Goal: Task Accomplishment & Management: Manage account settings

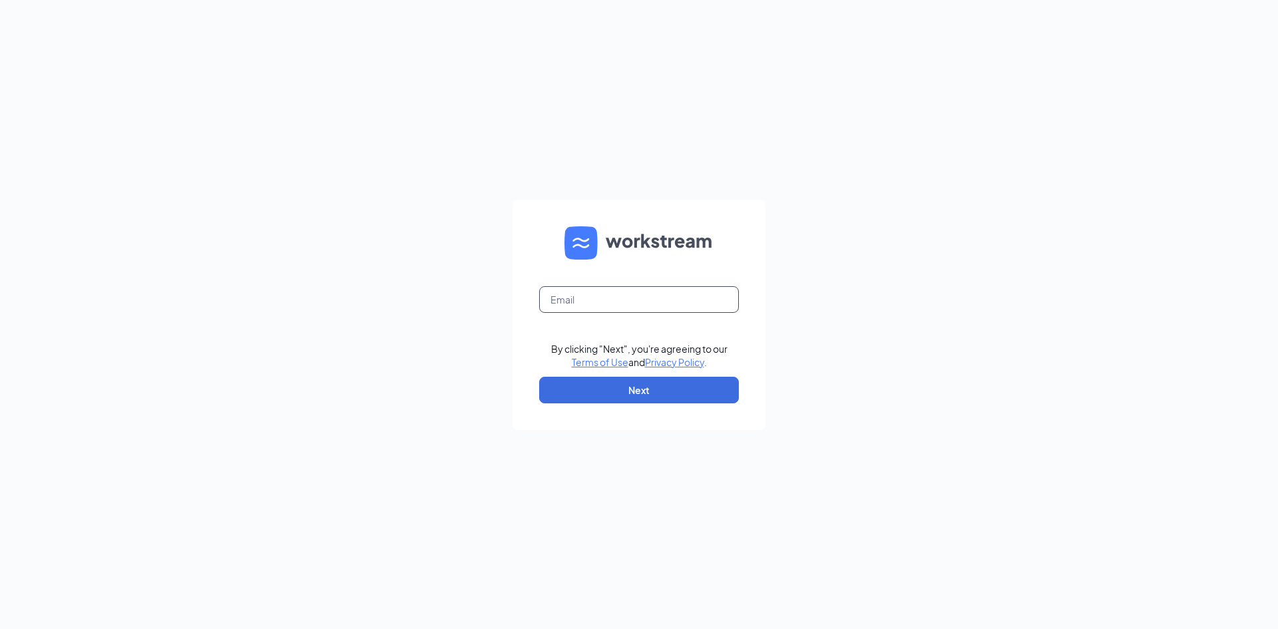
click at [622, 294] on input "text" at bounding box center [639, 299] width 200 height 27
type input "gm49801@ghzaxbys.com"
click at [633, 386] on button "Next" at bounding box center [639, 390] width 200 height 27
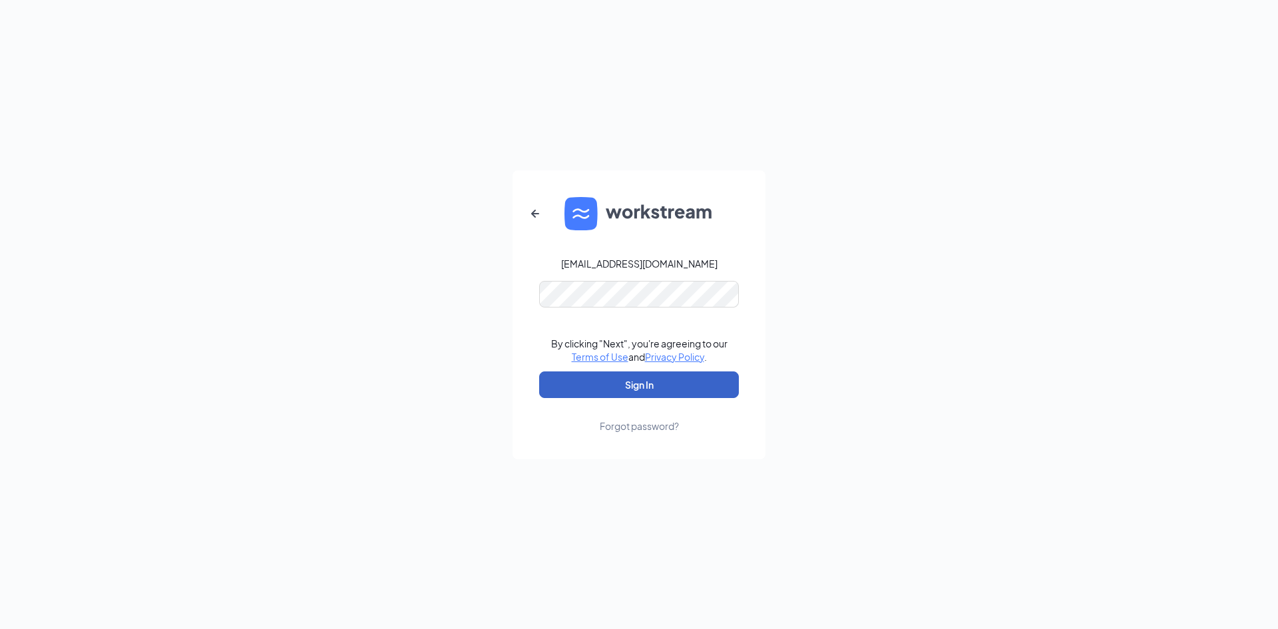
click at [648, 380] on button "Sign In" at bounding box center [639, 384] width 200 height 27
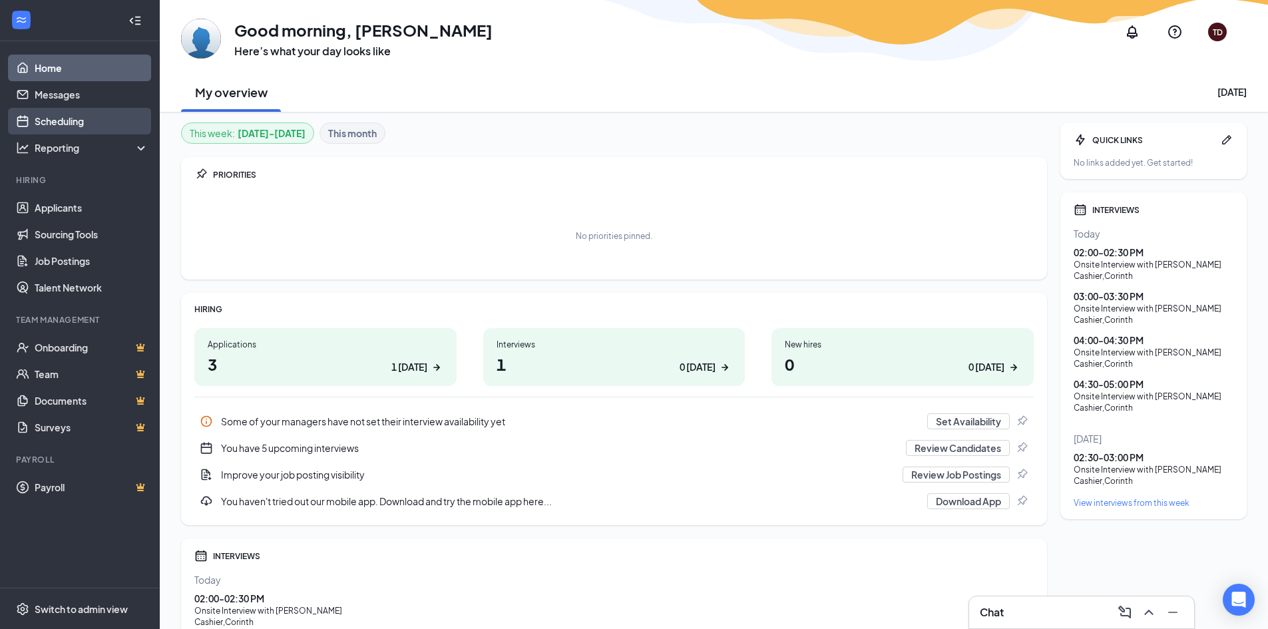
click at [53, 118] on link "Scheduling" at bounding box center [92, 121] width 114 height 27
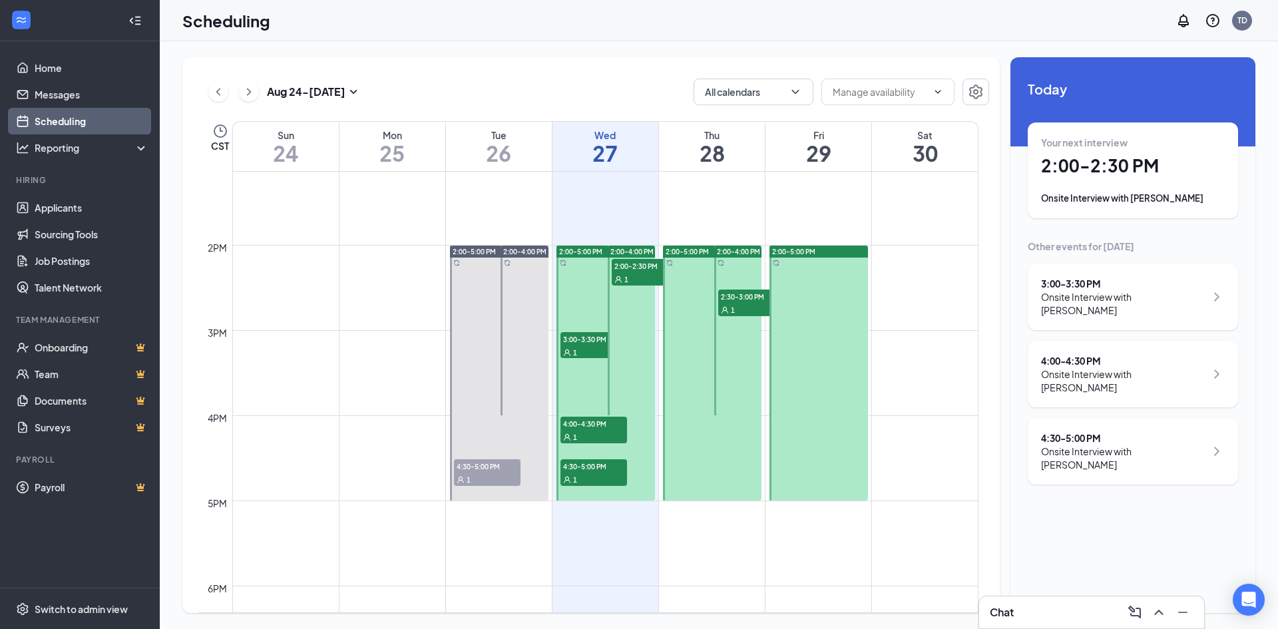
scroll to position [1120, 0]
click at [629, 277] on div "1" at bounding box center [645, 278] width 67 height 13
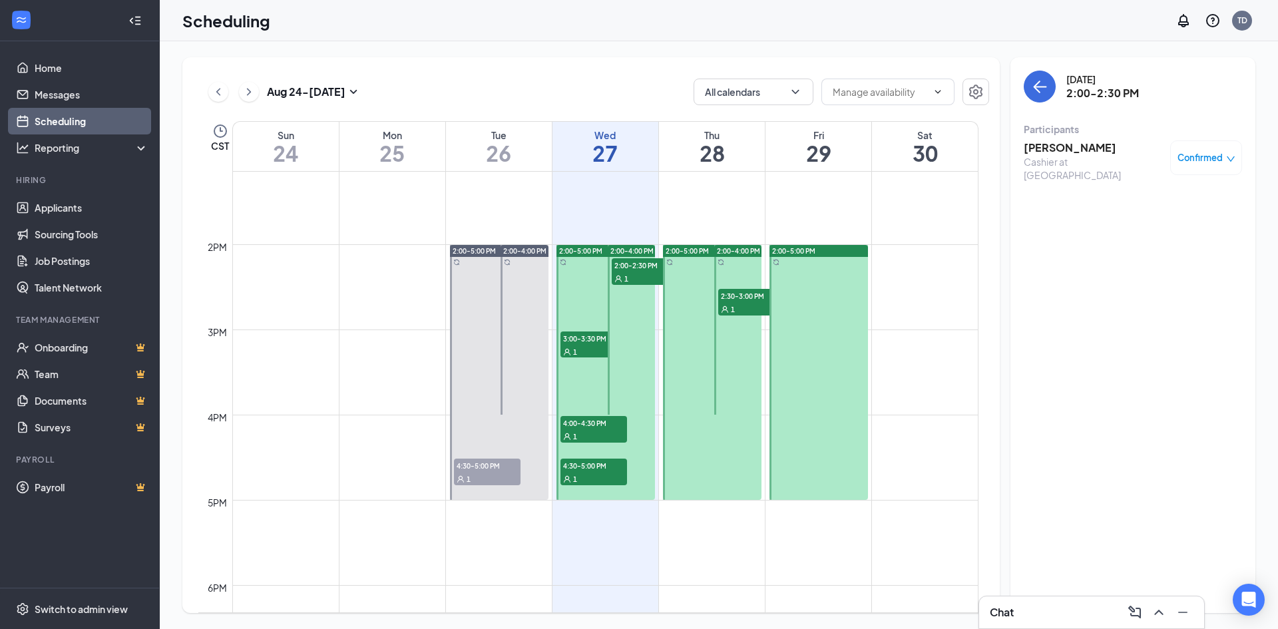
click at [576, 341] on span "3:00-3:30 PM" at bounding box center [593, 337] width 67 height 13
click at [597, 427] on span "4:00-4:30 PM" at bounding box center [593, 422] width 67 height 13
click at [597, 480] on div "1" at bounding box center [593, 478] width 67 height 13
click at [477, 467] on span "4:30-5:00 PM" at bounding box center [487, 465] width 67 height 13
click at [1058, 150] on h3 "[PERSON_NAME]" at bounding box center [1094, 147] width 140 height 15
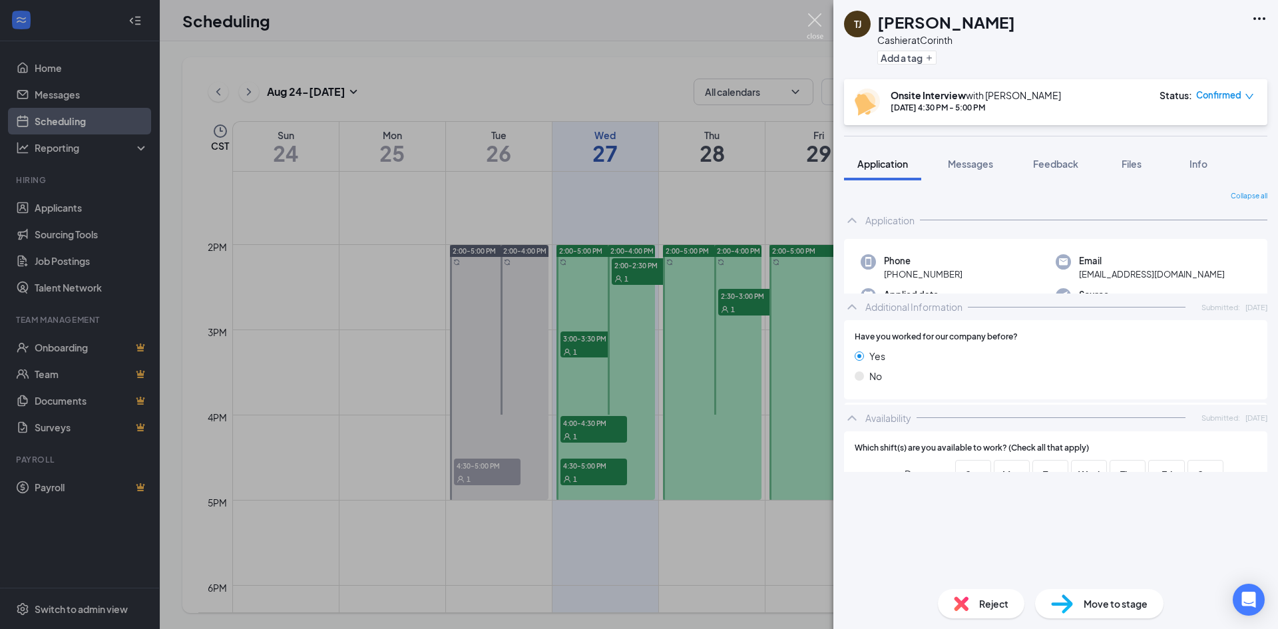
click at [813, 17] on img at bounding box center [815, 26] width 17 height 26
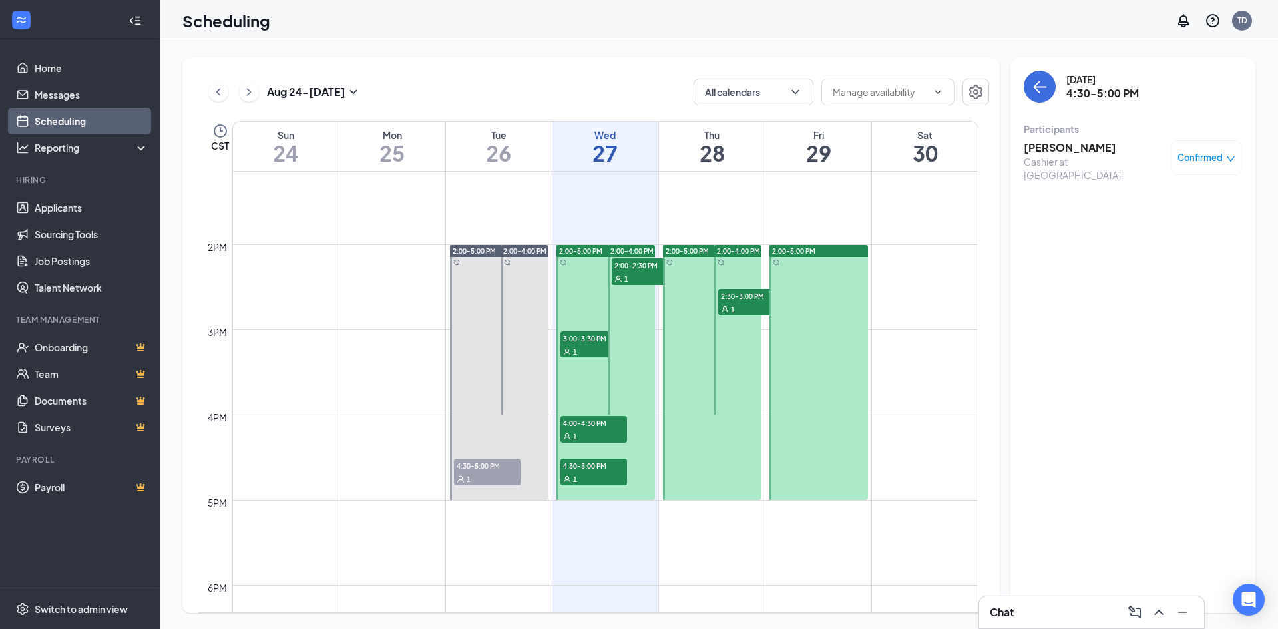
click at [1068, 146] on h3 "[PERSON_NAME]" at bounding box center [1094, 147] width 140 height 15
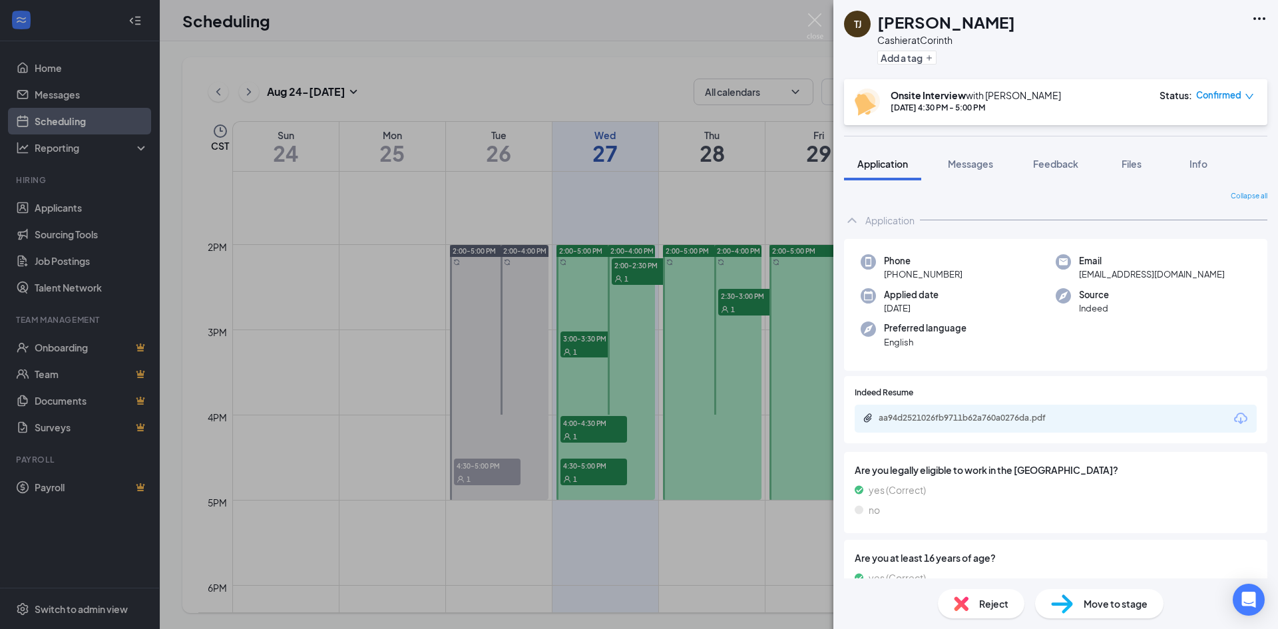
click at [966, 599] on img at bounding box center [961, 603] width 15 height 15
checkbox input "true"
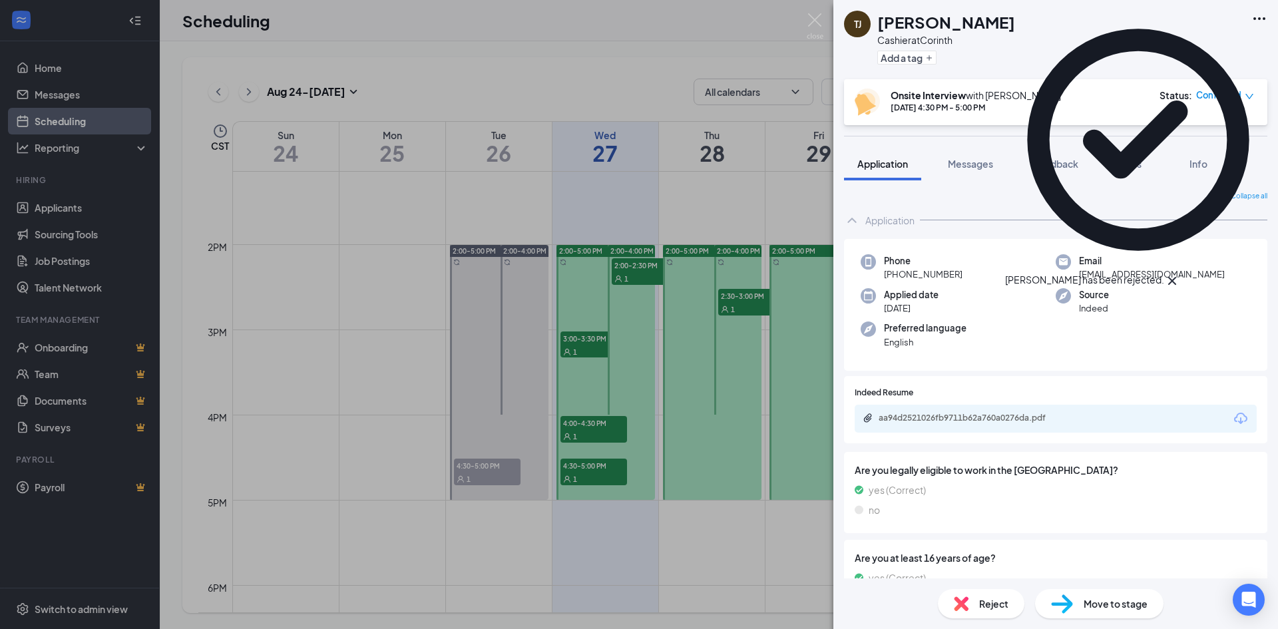
click at [828, 13] on div "TJ [PERSON_NAME] Cashier at Corinth Add a tag Onsite Interview with [PERSON_NAM…" at bounding box center [639, 314] width 1278 height 629
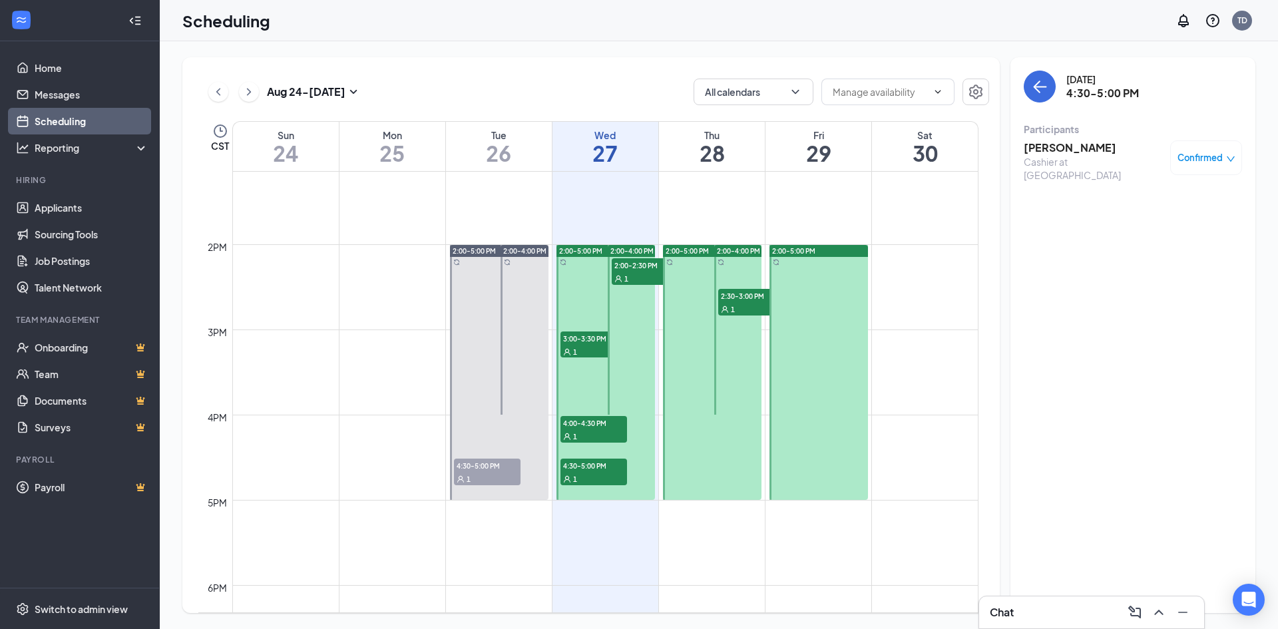
click at [578, 333] on span "3:00-3:30 PM" at bounding box center [593, 337] width 67 height 13
click at [647, 268] on span "2:00-2:30 PM" at bounding box center [645, 264] width 67 height 13
click at [588, 428] on span "4:00-4:30 PM" at bounding box center [593, 422] width 67 height 13
click at [584, 476] on div "1" at bounding box center [593, 478] width 67 height 13
click at [737, 300] on span "2:30-3:00 PM" at bounding box center [751, 295] width 67 height 13
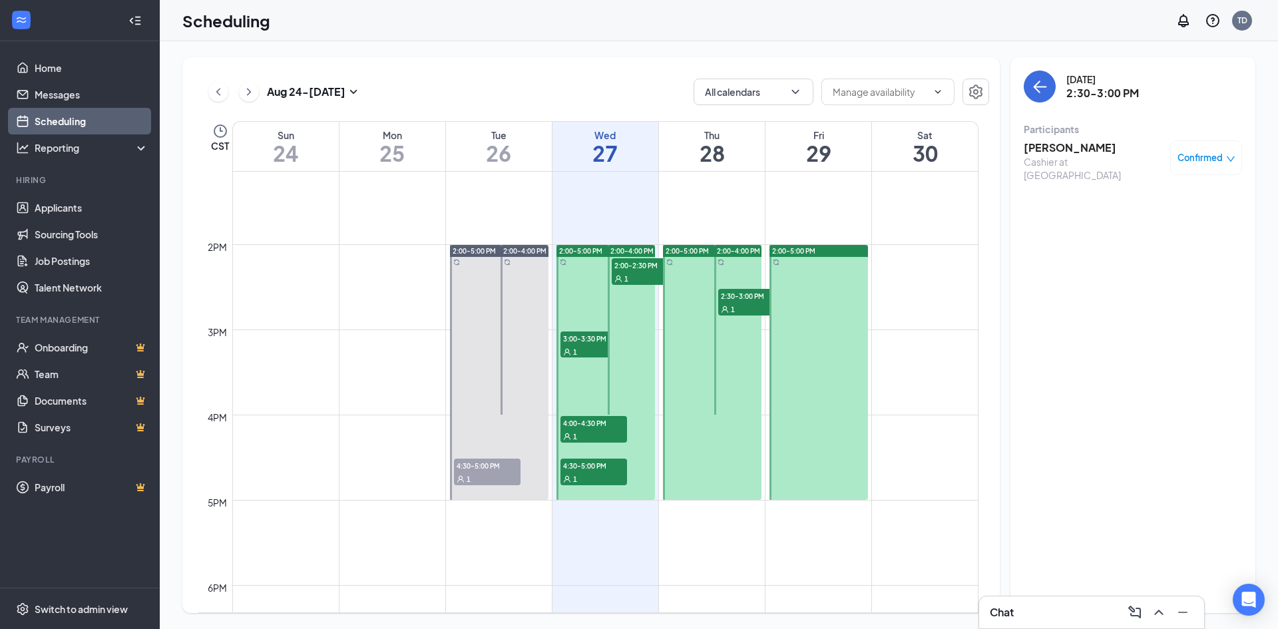
click at [616, 265] on span "2:00-2:30 PM" at bounding box center [645, 264] width 67 height 13
click at [1036, 153] on h3 "[PERSON_NAME]" at bounding box center [1094, 147] width 140 height 15
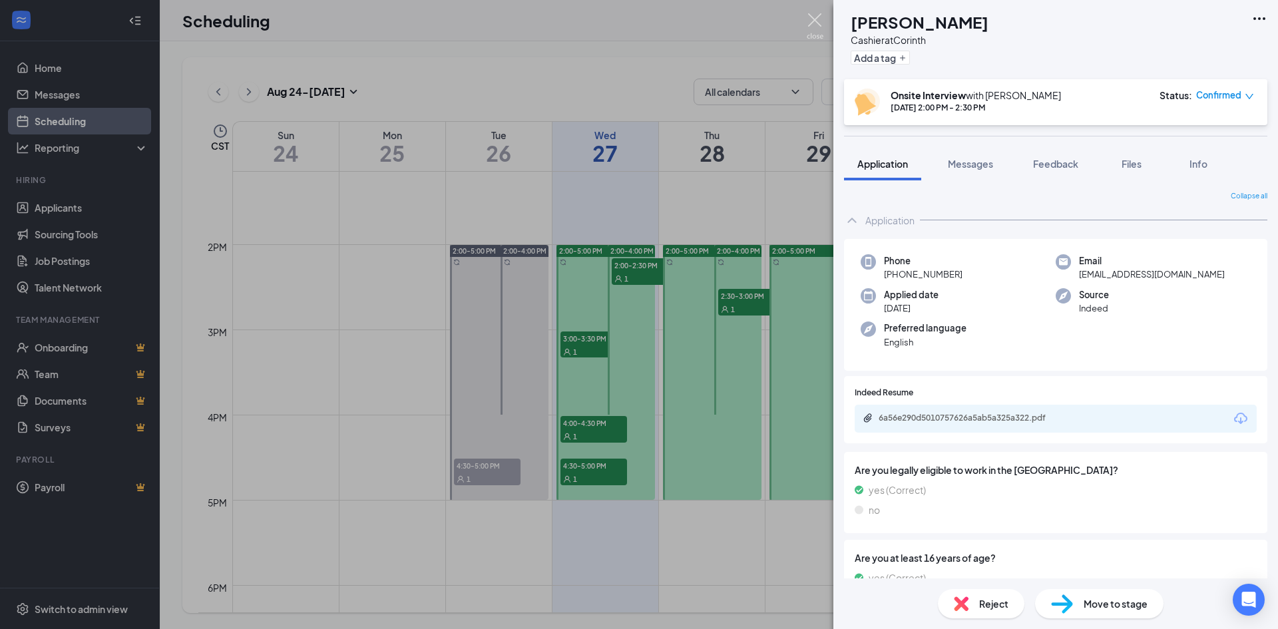
click at [810, 17] on img at bounding box center [815, 26] width 17 height 26
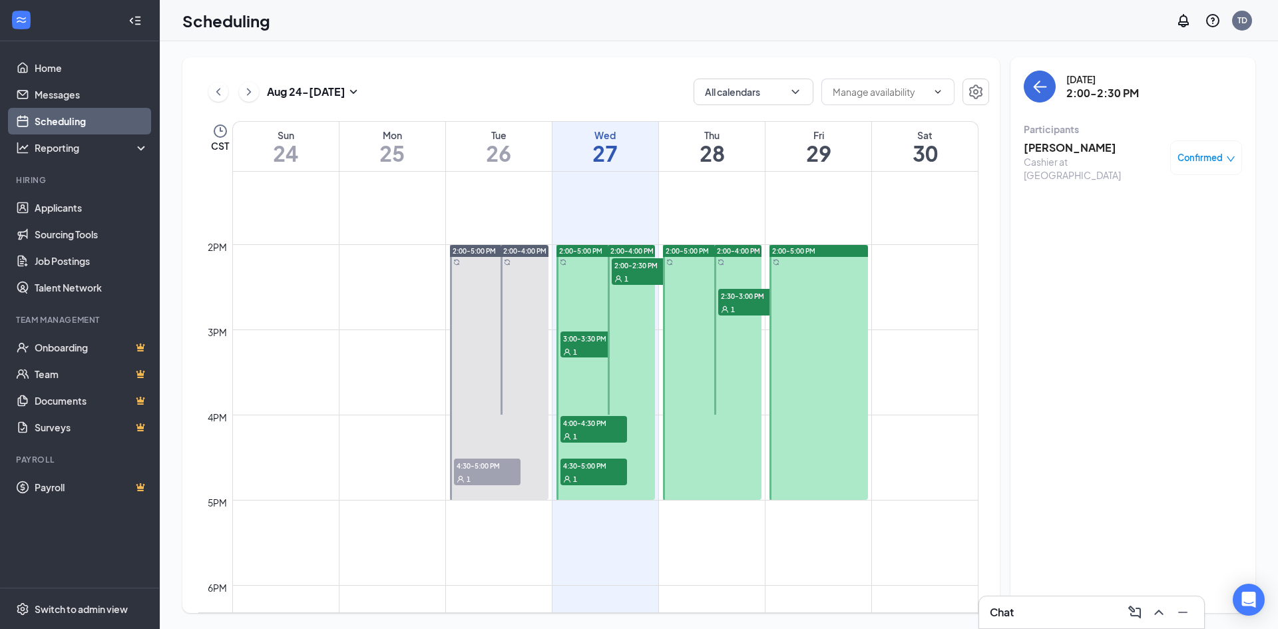
click at [589, 351] on div "1" at bounding box center [593, 351] width 67 height 13
click at [1048, 147] on h3 "[PERSON_NAME]" at bounding box center [1094, 147] width 140 height 15
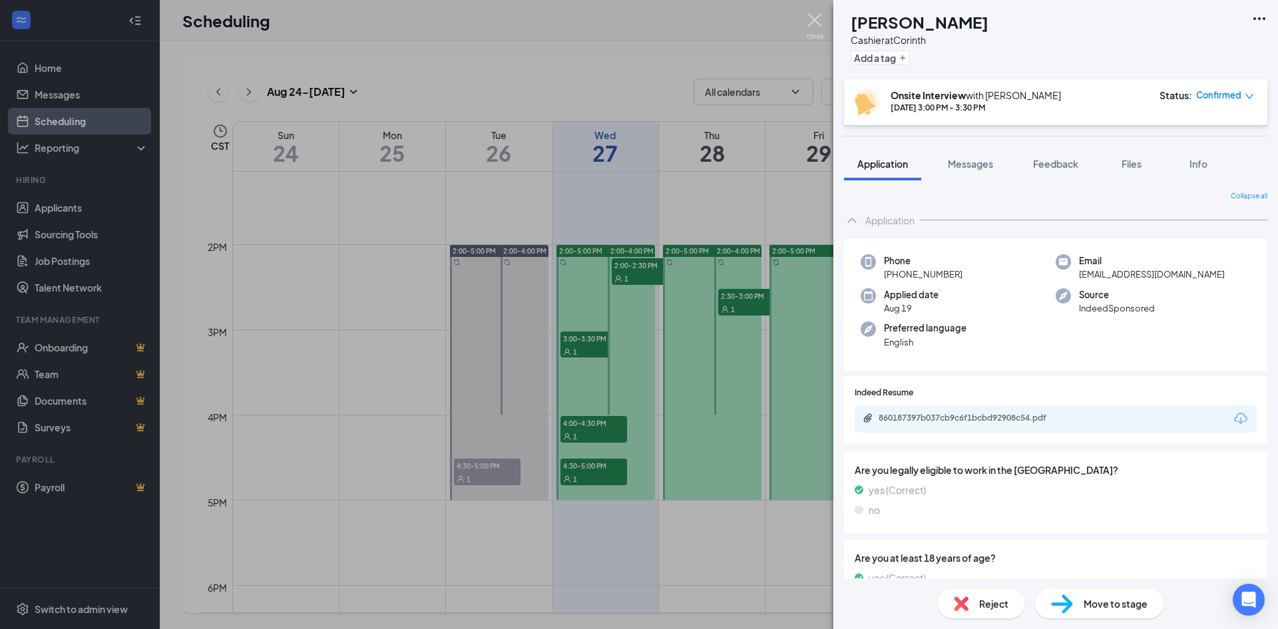
click at [820, 19] on img at bounding box center [815, 26] width 17 height 26
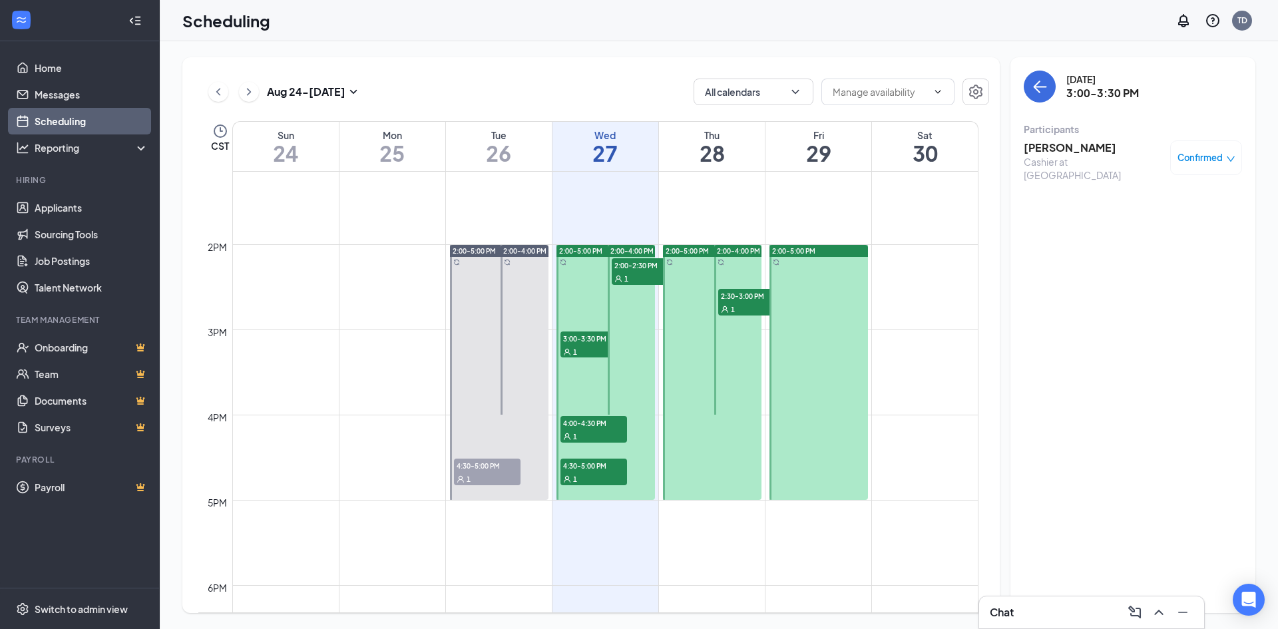
click at [586, 425] on span "4:00-4:30 PM" at bounding box center [593, 422] width 67 height 13
click at [1062, 150] on h3 "[PERSON_NAME]" at bounding box center [1094, 147] width 140 height 15
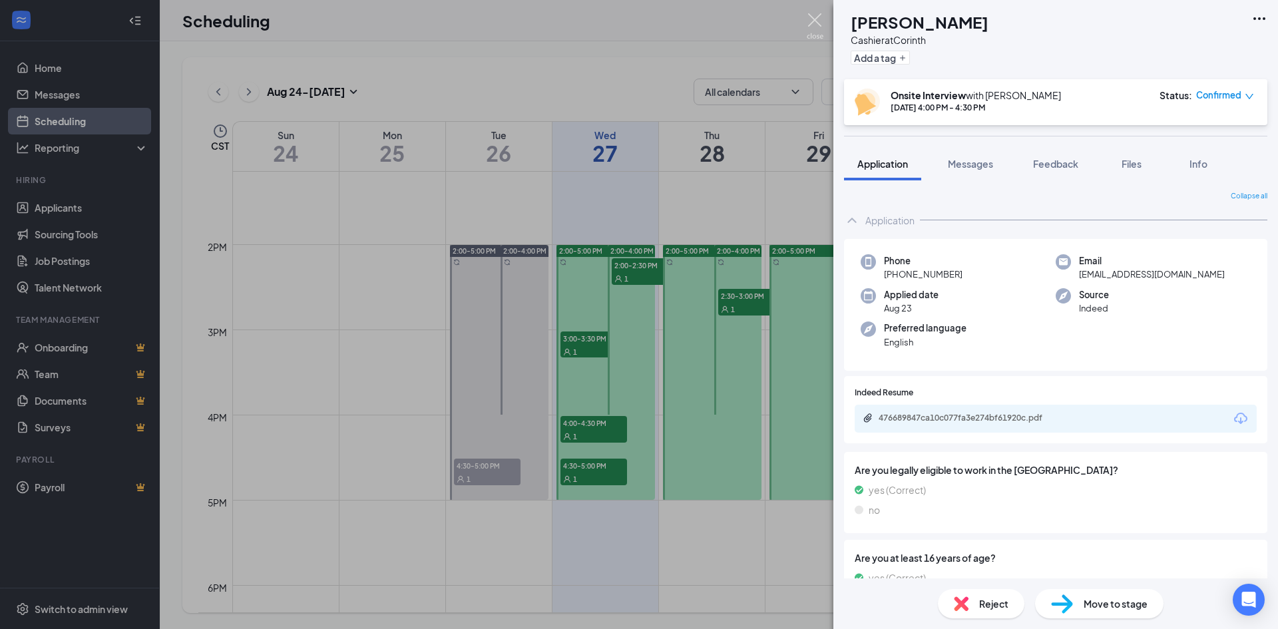
click at [808, 14] on img at bounding box center [815, 26] width 17 height 26
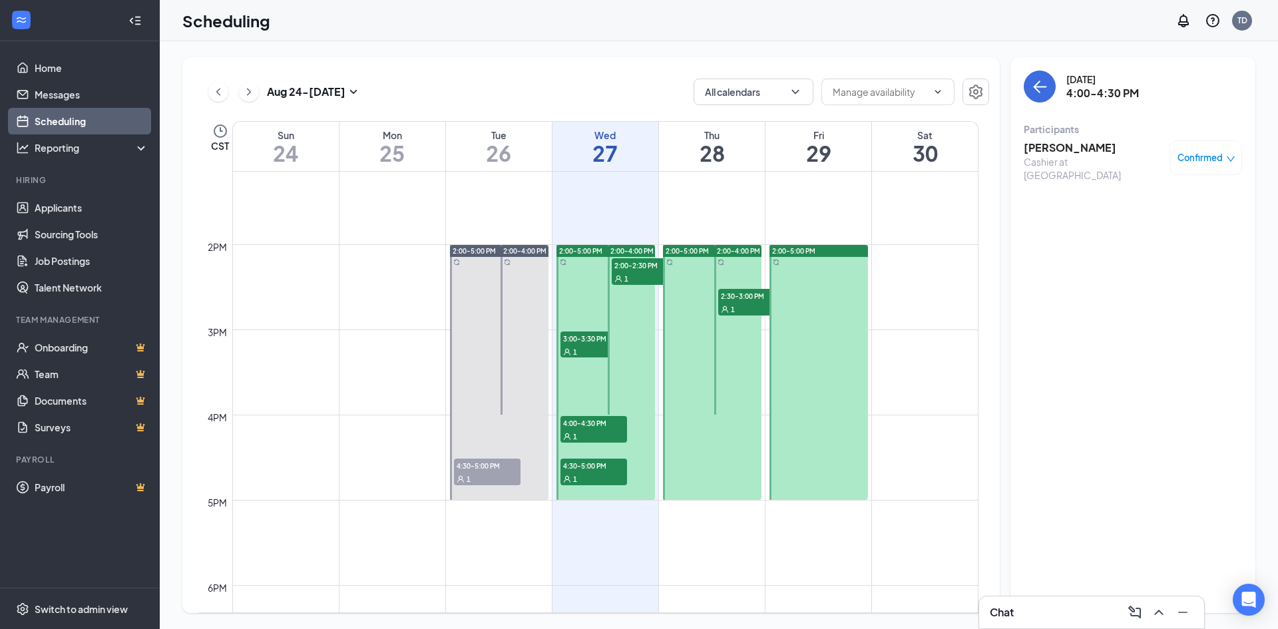
click at [600, 473] on div "1" at bounding box center [593, 478] width 67 height 13
click at [1032, 148] on h3 "[PERSON_NAME]" at bounding box center [1094, 147] width 140 height 15
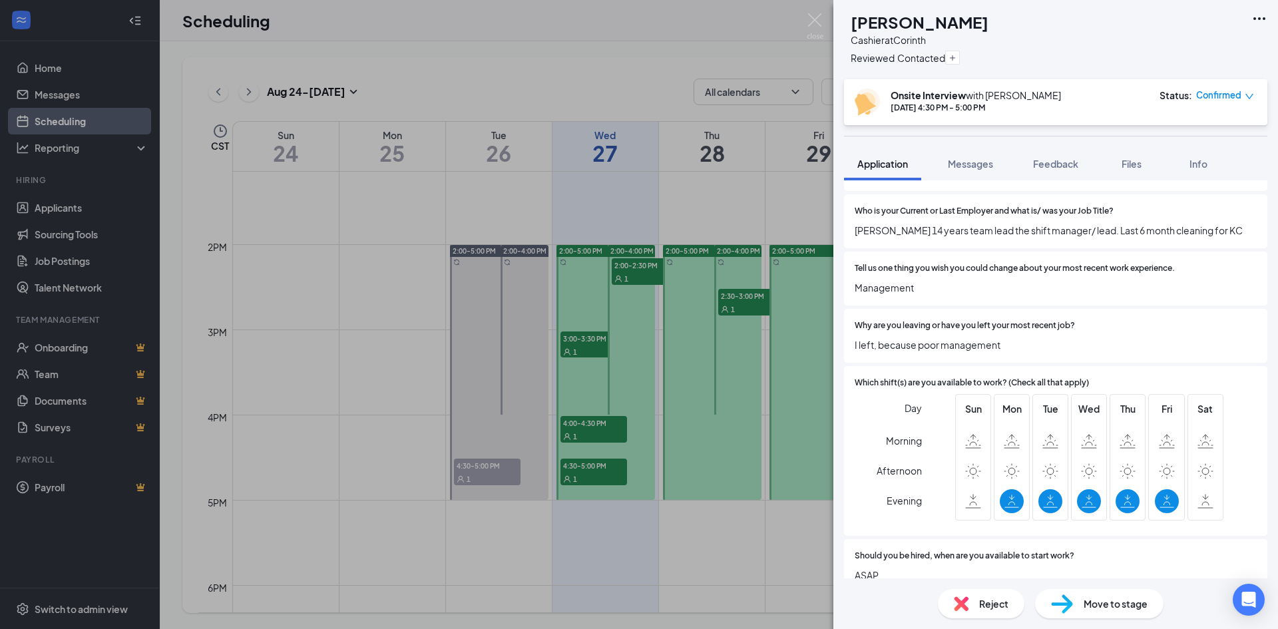
scroll to position [934, 0]
click at [807, 23] on img at bounding box center [815, 26] width 17 height 26
